Goal: Transaction & Acquisition: Obtain resource

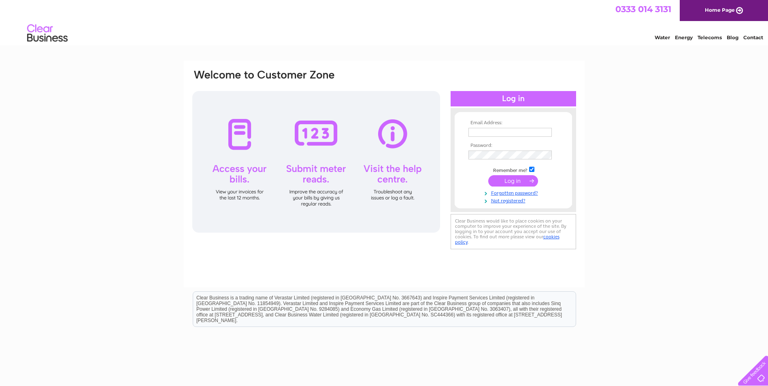
type input "[PERSON_NAME][EMAIL_ADDRESS][DOMAIN_NAME]"
click at [514, 181] on input "submit" at bounding box center [513, 180] width 50 height 11
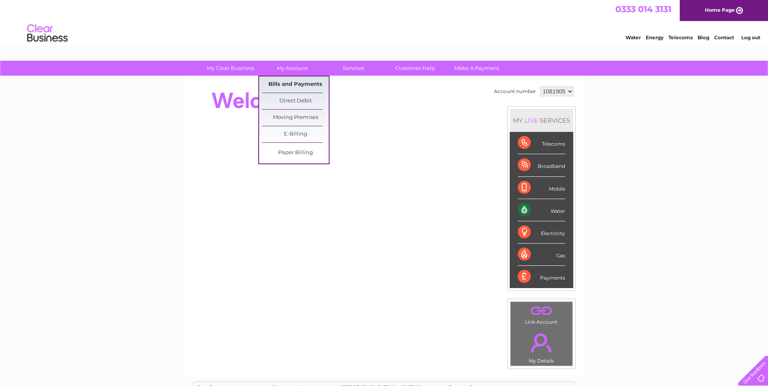
click at [293, 82] on link "Bills and Payments" at bounding box center [295, 84] width 67 height 16
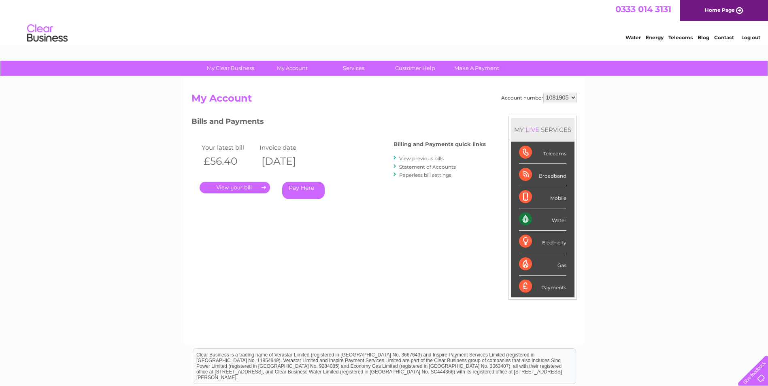
click at [249, 188] on link "." at bounding box center [235, 188] width 70 height 12
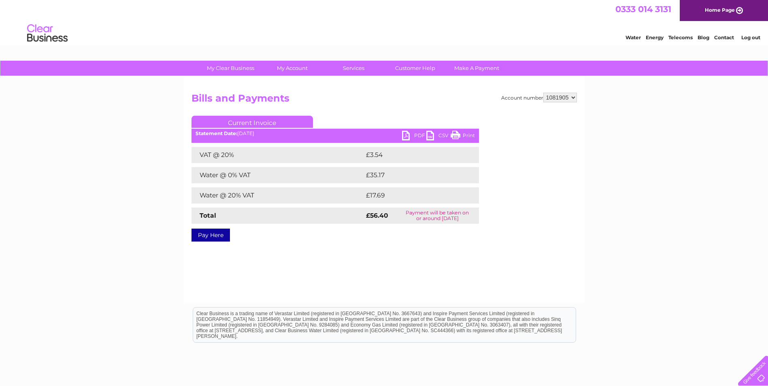
click at [406, 136] on link "PDF" at bounding box center [414, 137] width 24 height 12
click at [750, 37] on link "Log out" at bounding box center [750, 37] width 19 height 6
